Goal: Task Accomplishment & Management: Manage account settings

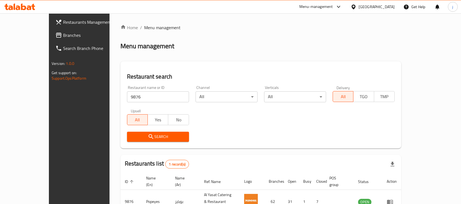
scroll to position [29, 0]
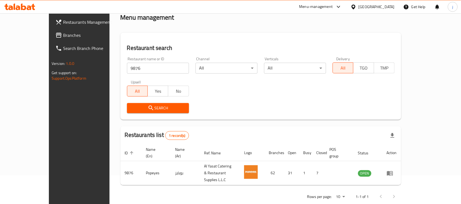
click at [307, 7] on div "Menu-management" at bounding box center [316, 7] width 34 height 7
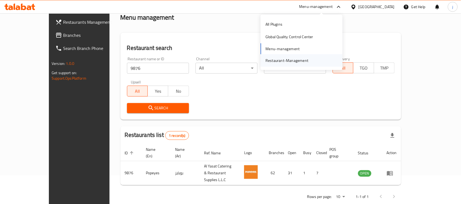
click at [279, 59] on div "Restaurant-Management" at bounding box center [286, 61] width 43 height 6
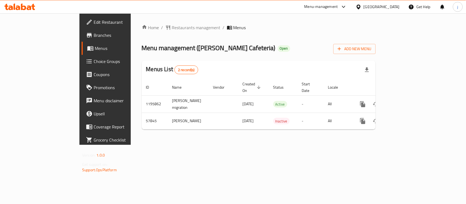
click at [338, 7] on div "Menu-management" at bounding box center [321, 7] width 34 height 7
click at [295, 62] on div "Restaurant-Management" at bounding box center [291, 61] width 43 height 6
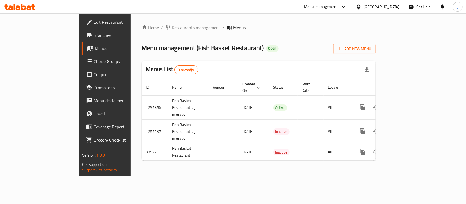
click at [322, 6] on div "Menu-management" at bounding box center [321, 7] width 34 height 7
click at [304, 58] on div "Restaurant-Management" at bounding box center [291, 61] width 43 height 6
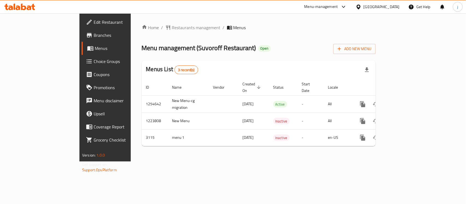
click at [336, 6] on div "Menu-management" at bounding box center [321, 7] width 34 height 7
click at [300, 62] on div "Restaurant-Management" at bounding box center [291, 61] width 43 height 6
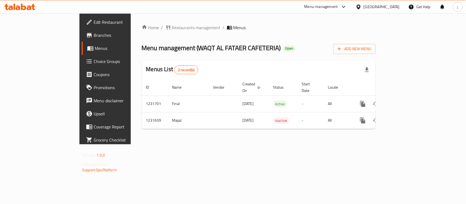
click at [334, 9] on div "Menu-management" at bounding box center [321, 7] width 34 height 7
click at [284, 59] on div "Restaurant-Management" at bounding box center [291, 61] width 43 height 6
